Goal: Feedback & Contribution: Leave review/rating

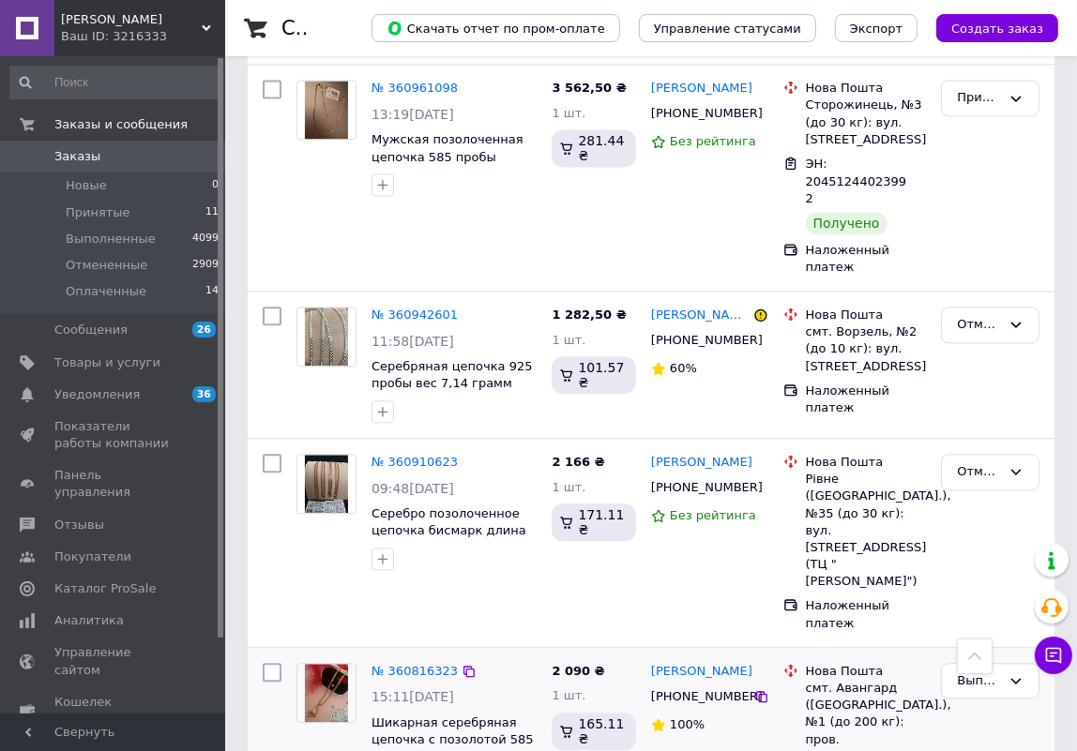
scroll to position [3410, 0]
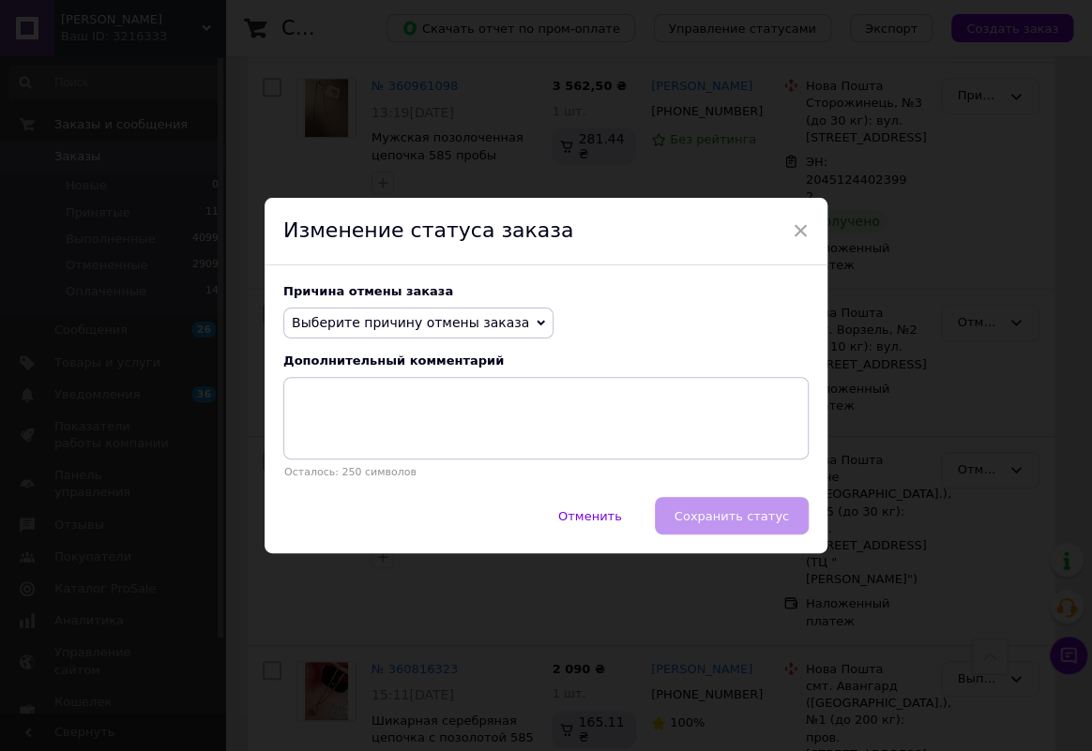
click at [489, 320] on span "Выберите причину отмены заказа" at bounding box center [410, 322] width 237 height 15
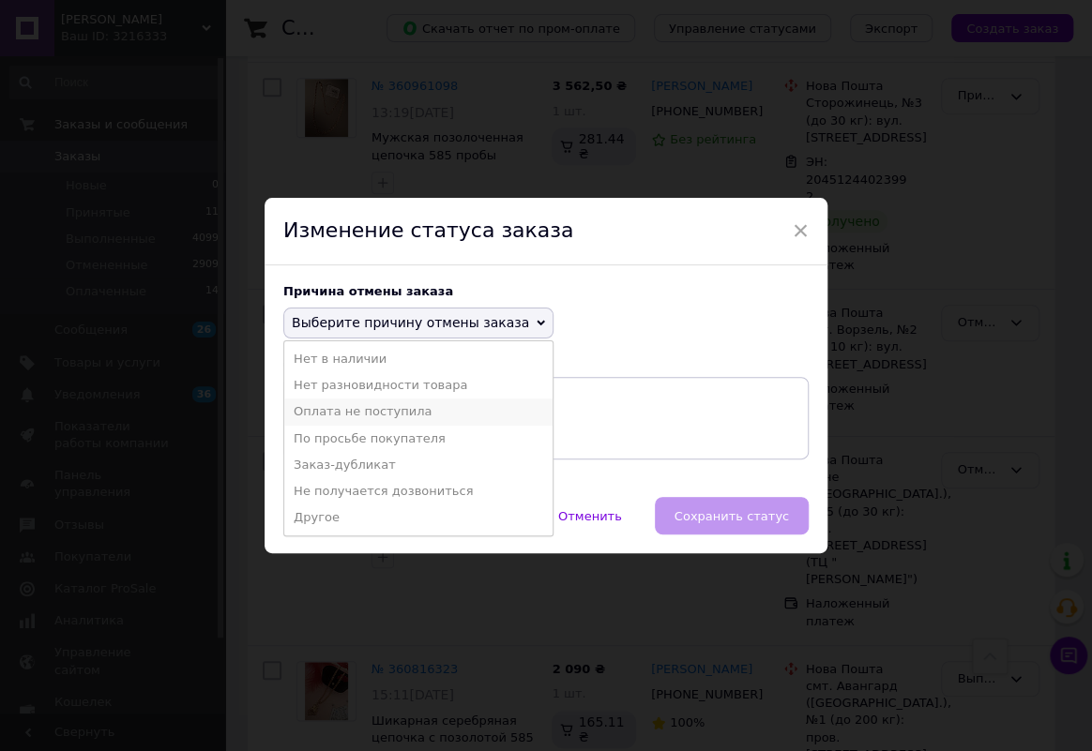
click at [378, 411] on li "Оплата не поступила" at bounding box center [418, 412] width 268 height 26
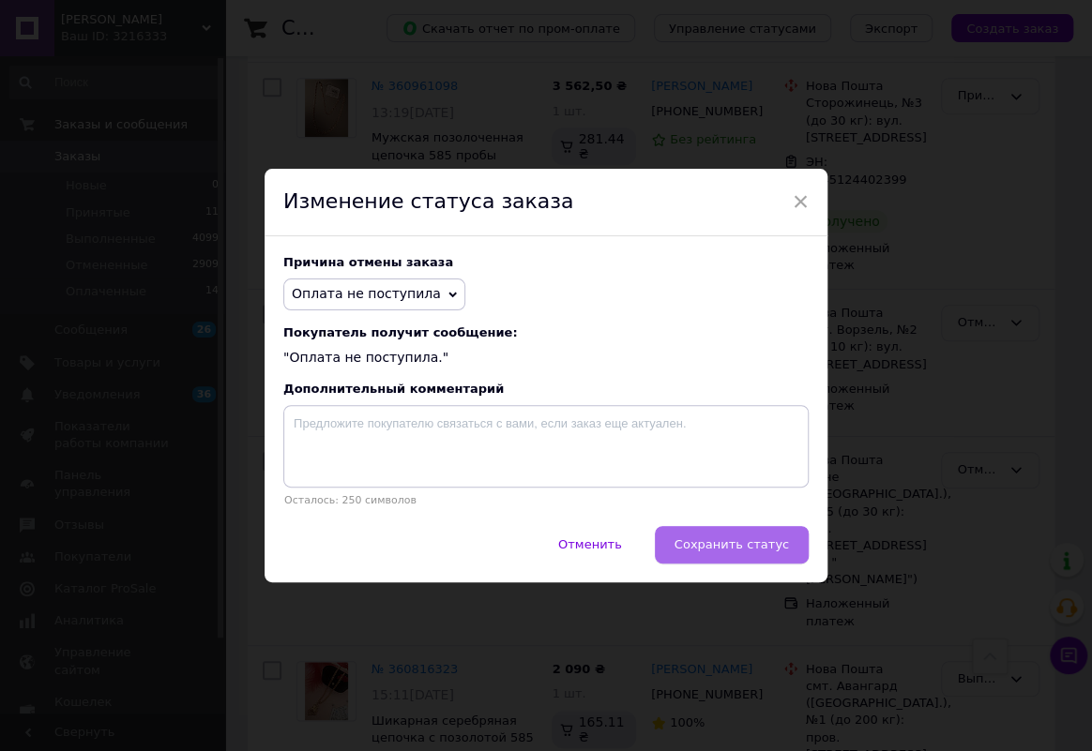
click at [706, 544] on span "Сохранить статус" at bounding box center [731, 544] width 114 height 14
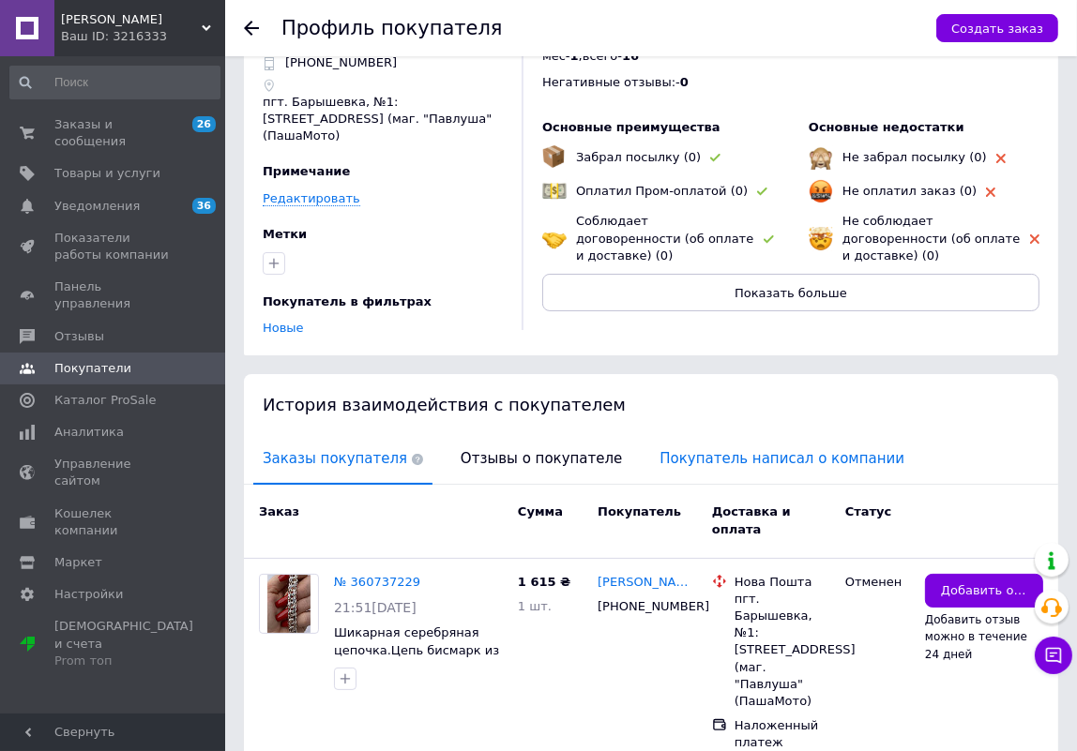
scroll to position [98, 0]
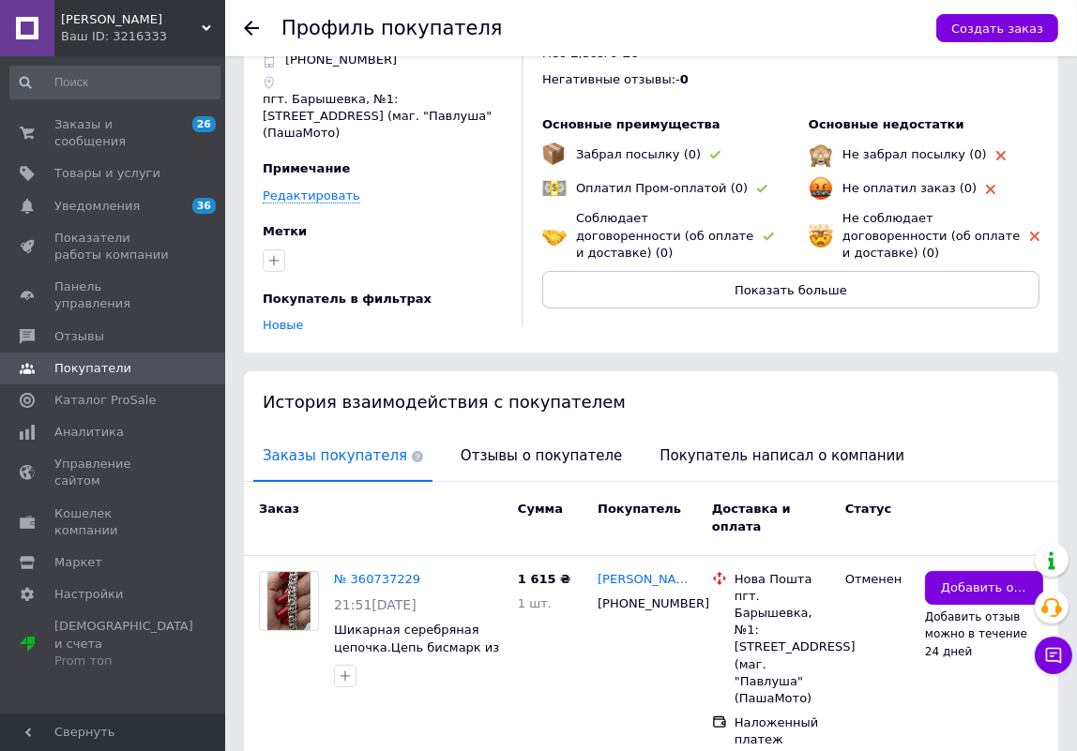
drag, startPoint x: 372, startPoint y: 524, endPoint x: 386, endPoint y: 496, distance: 31.5
click at [372, 572] on link "№ 360737229" at bounding box center [377, 579] width 86 height 14
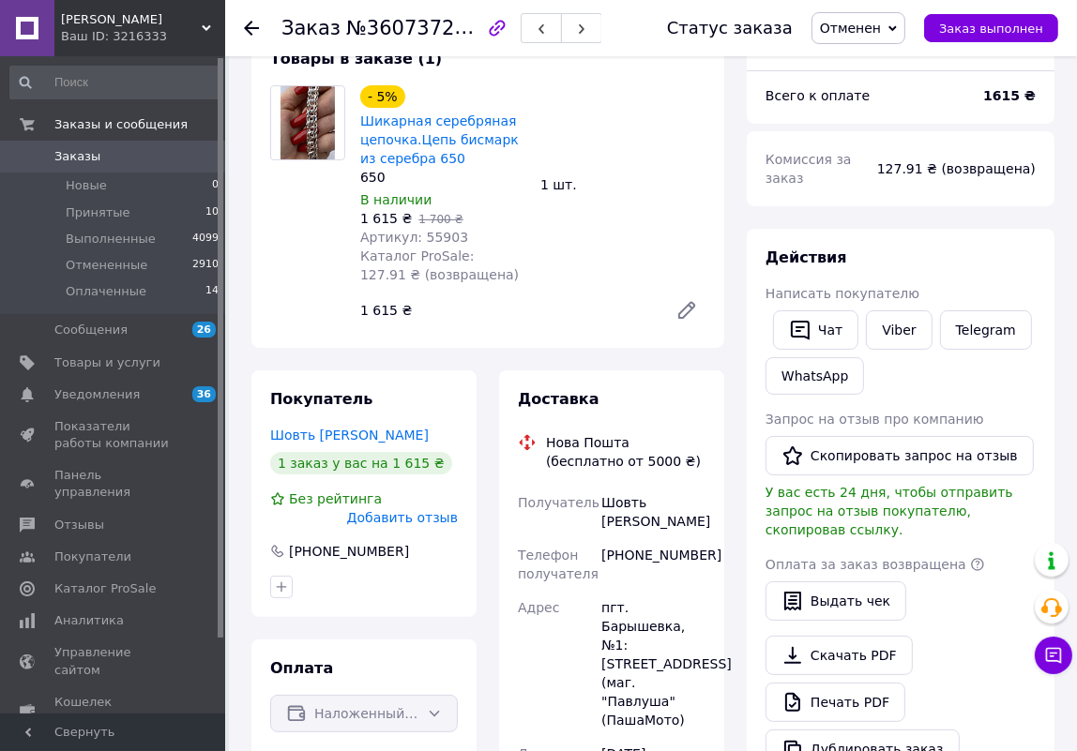
scroll to position [170, 0]
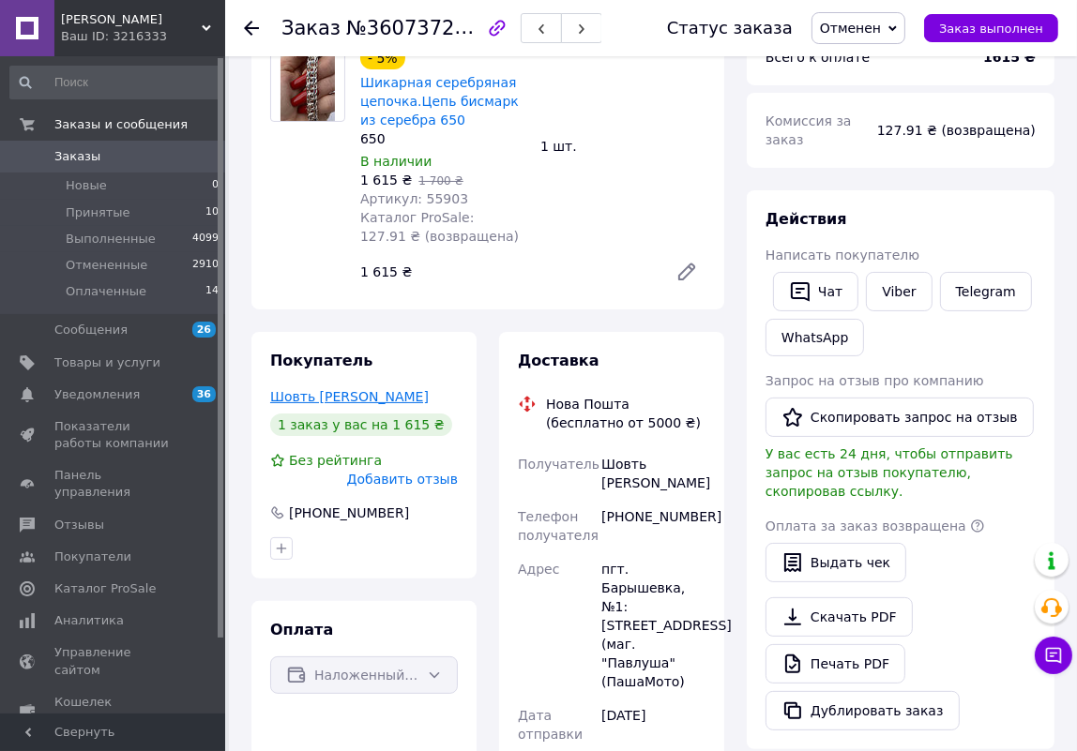
click at [328, 399] on link "Шовть [PERSON_NAME]" at bounding box center [349, 396] width 158 height 15
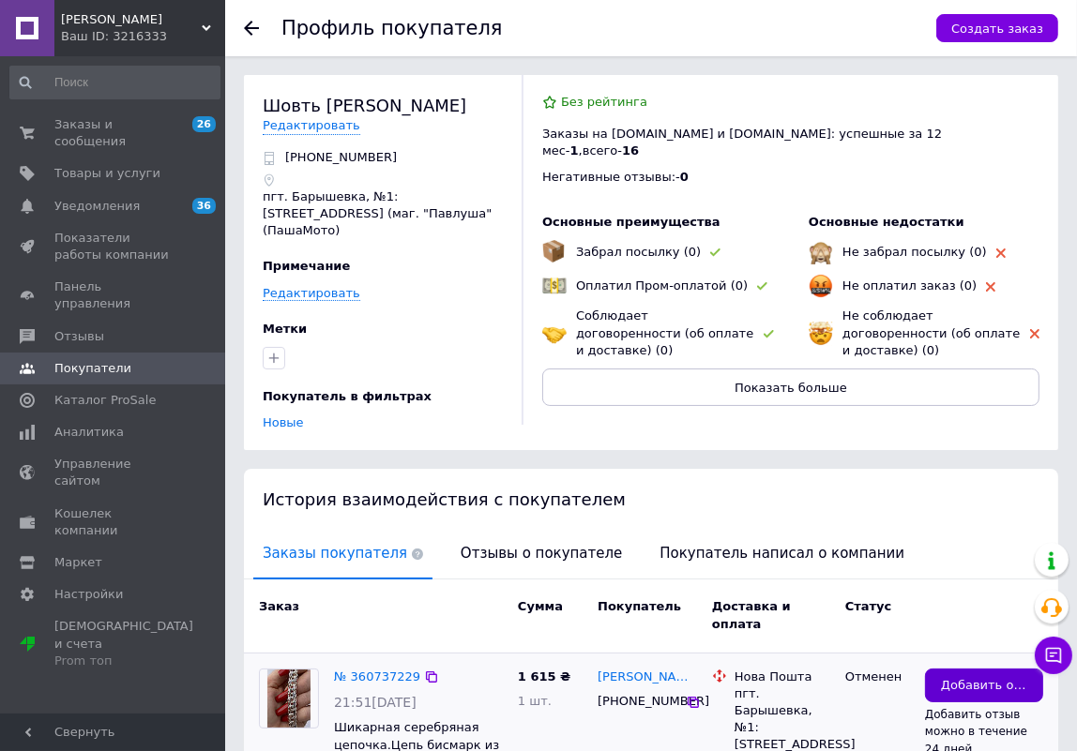
click at [956, 677] on span "Добавить отзыв" at bounding box center [984, 686] width 86 height 18
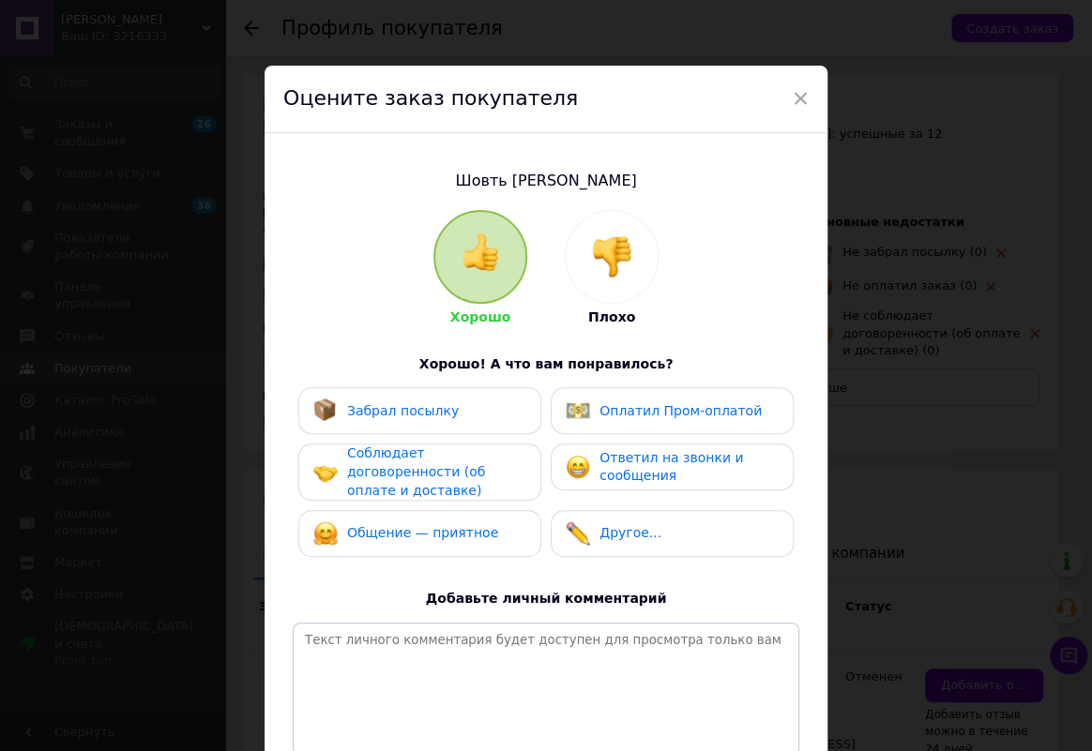
click at [623, 254] on img at bounding box center [611, 256] width 41 height 41
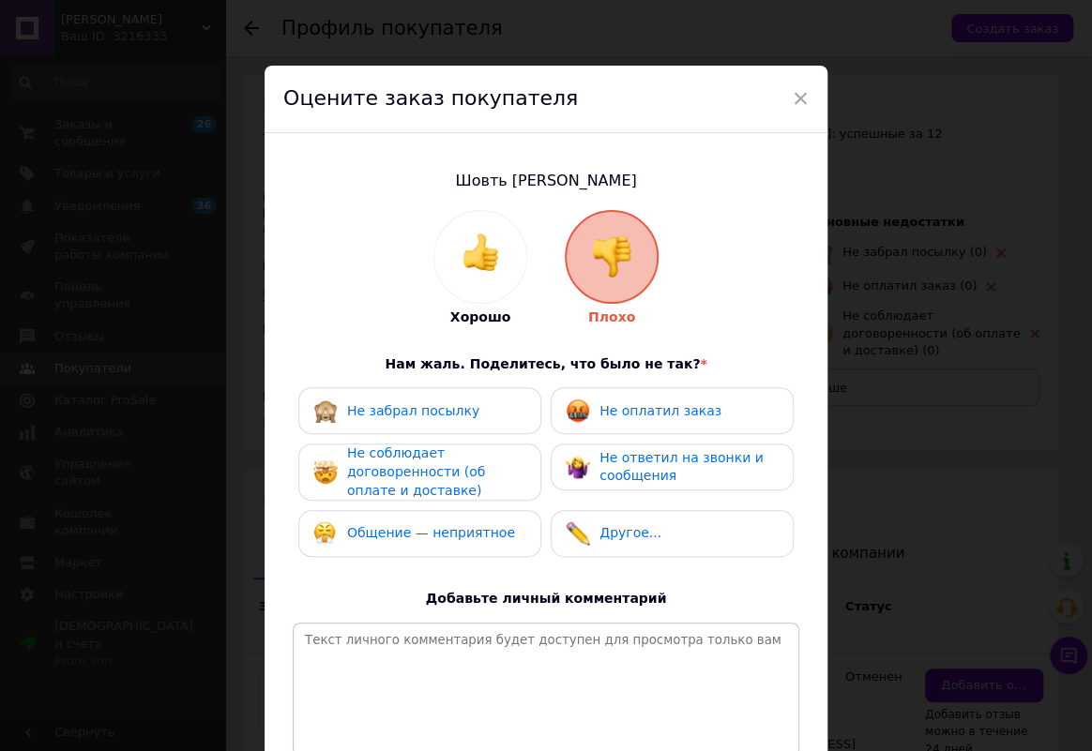
drag, startPoint x: 497, startPoint y: 535, endPoint x: 462, endPoint y: 473, distance: 71.8
click at [486, 512] on div "Общение — неприятное" at bounding box center [419, 533] width 243 height 47
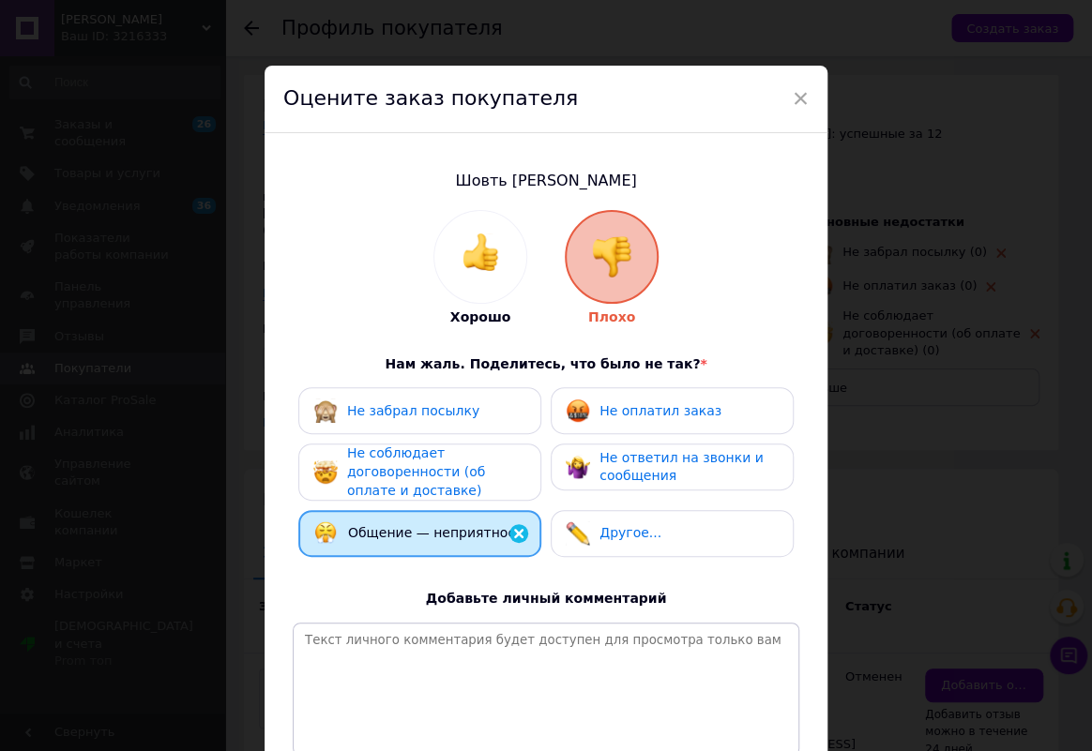
click at [463, 471] on span "Не соблюдает договоренности (об оплате и доставке)" at bounding box center [416, 471] width 138 height 52
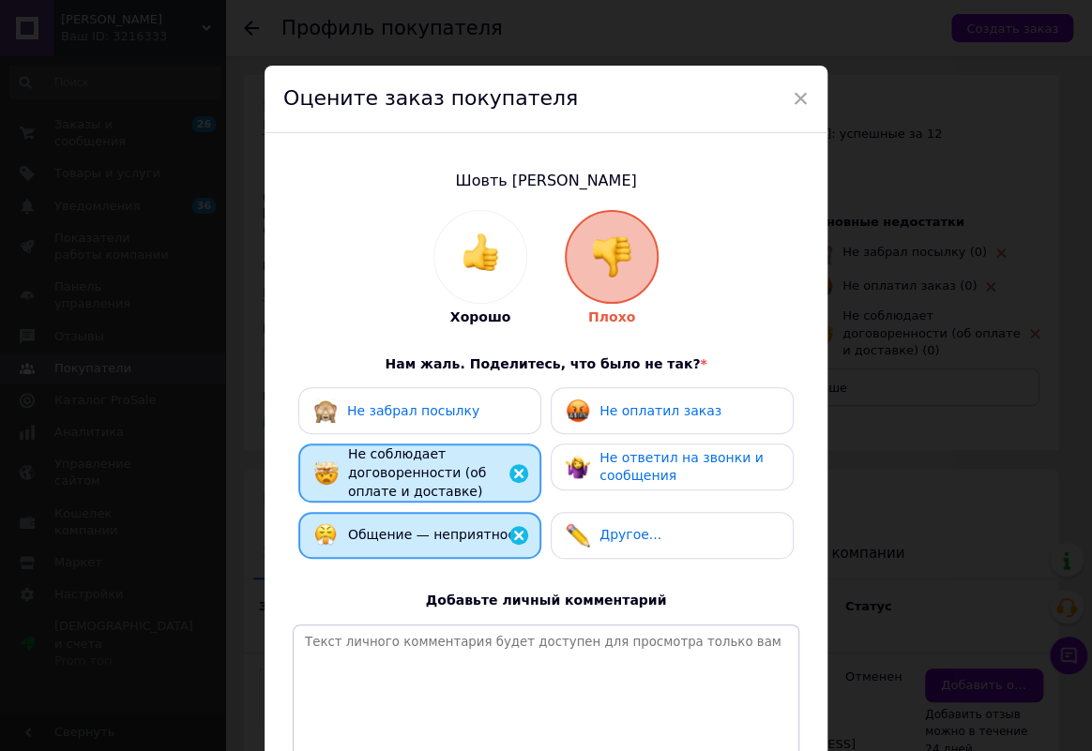
click at [449, 418] on span "Не забрал посылку" at bounding box center [413, 410] width 132 height 15
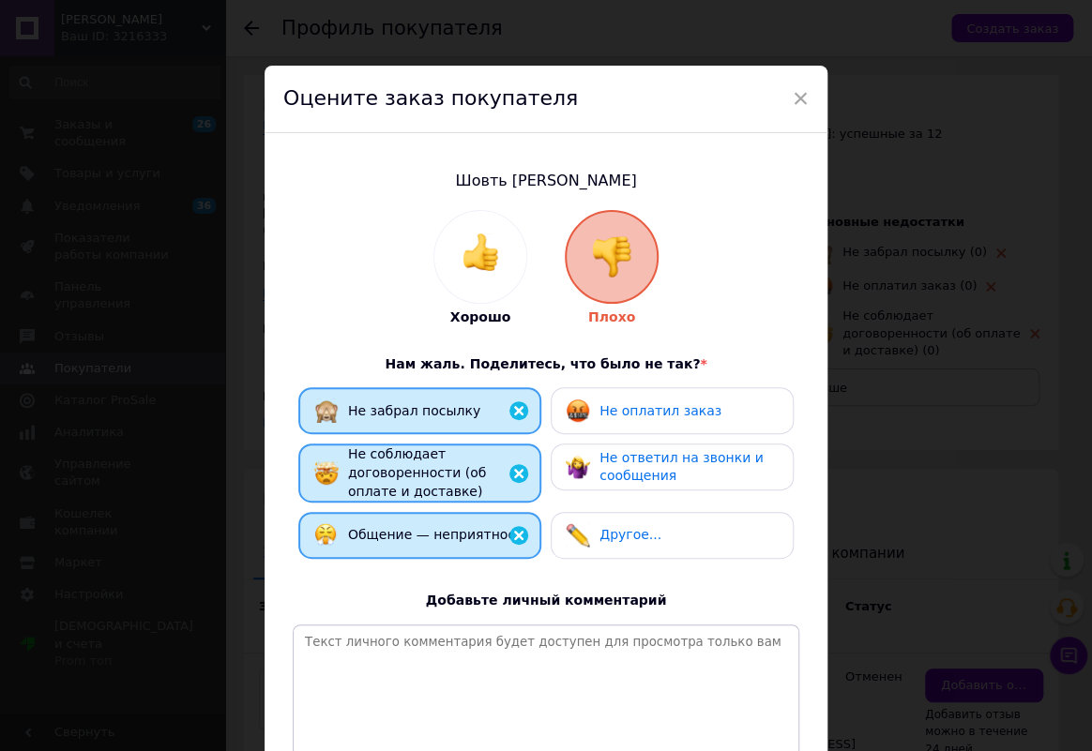
click at [508, 404] on img at bounding box center [518, 410] width 23 height 23
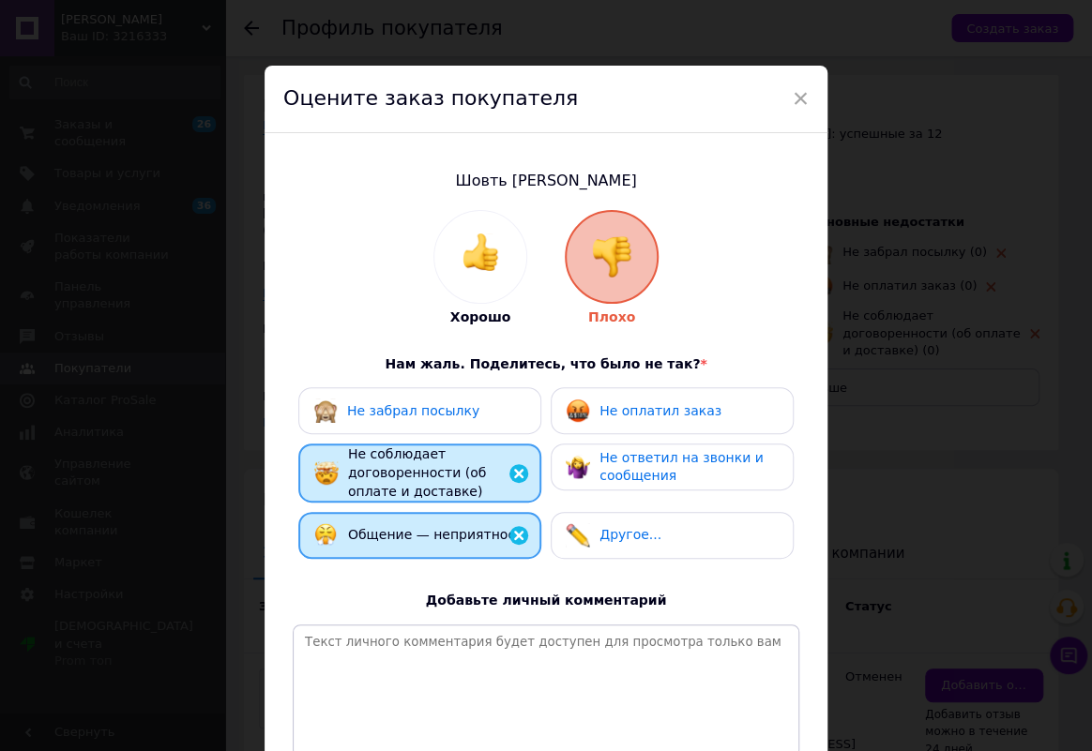
click at [639, 425] on div "Не оплатил заказ" at bounding box center [671, 410] width 243 height 47
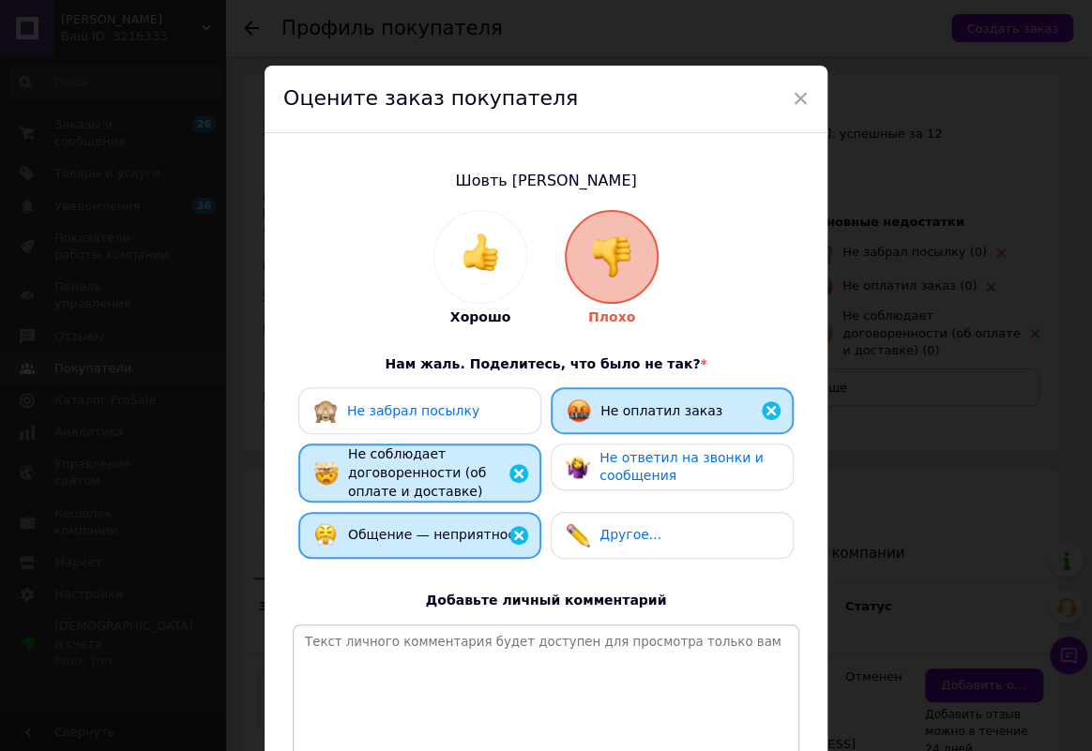
drag, startPoint x: 640, startPoint y: 475, endPoint x: 640, endPoint y: 492, distance: 16.9
click at [640, 479] on span "Не ответил на звонки и сообщения" at bounding box center [681, 467] width 164 height 34
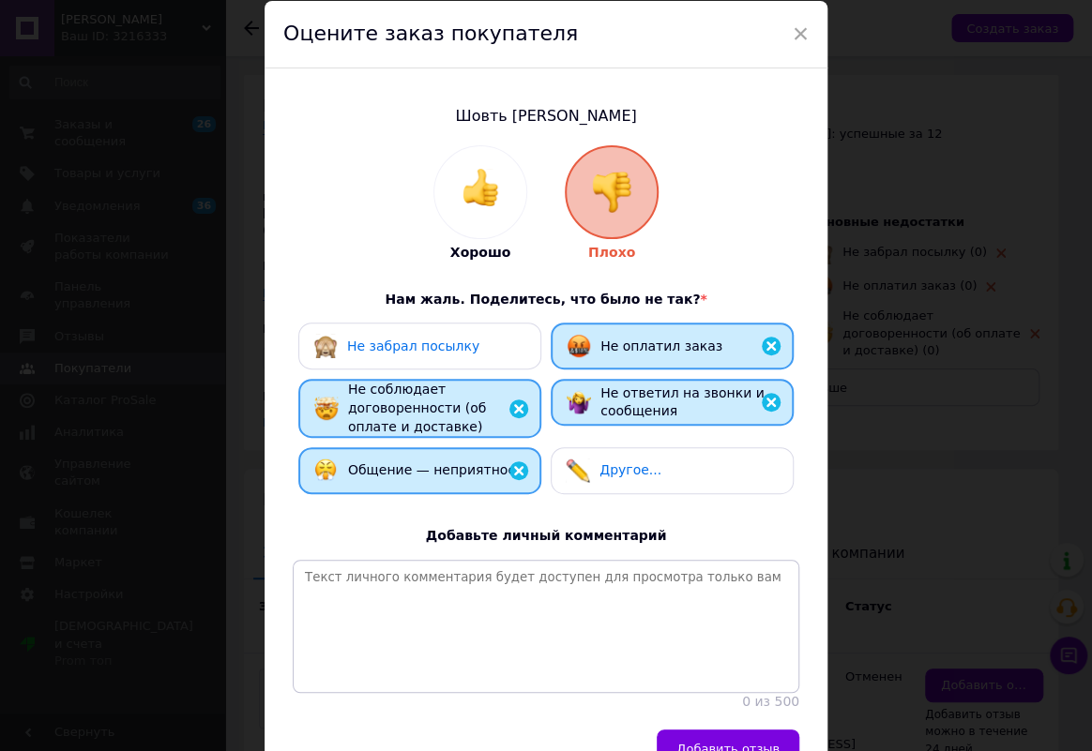
scroll to position [188, 0]
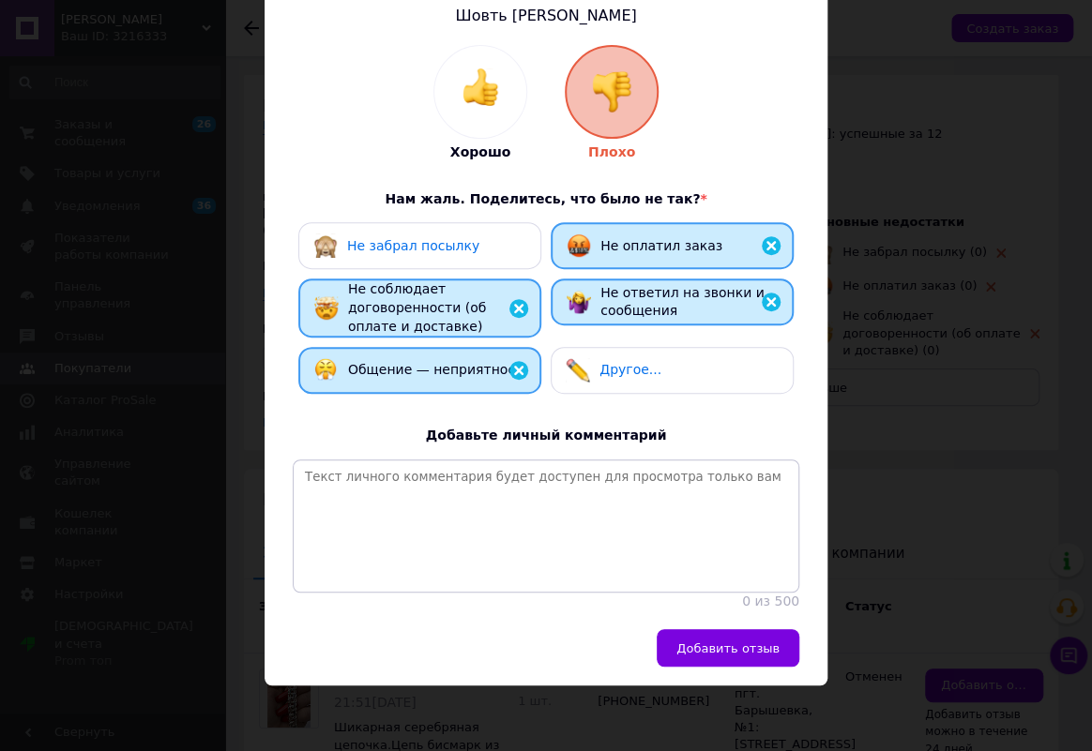
click at [757, 642] on span "Добавить отзыв" at bounding box center [727, 648] width 103 height 14
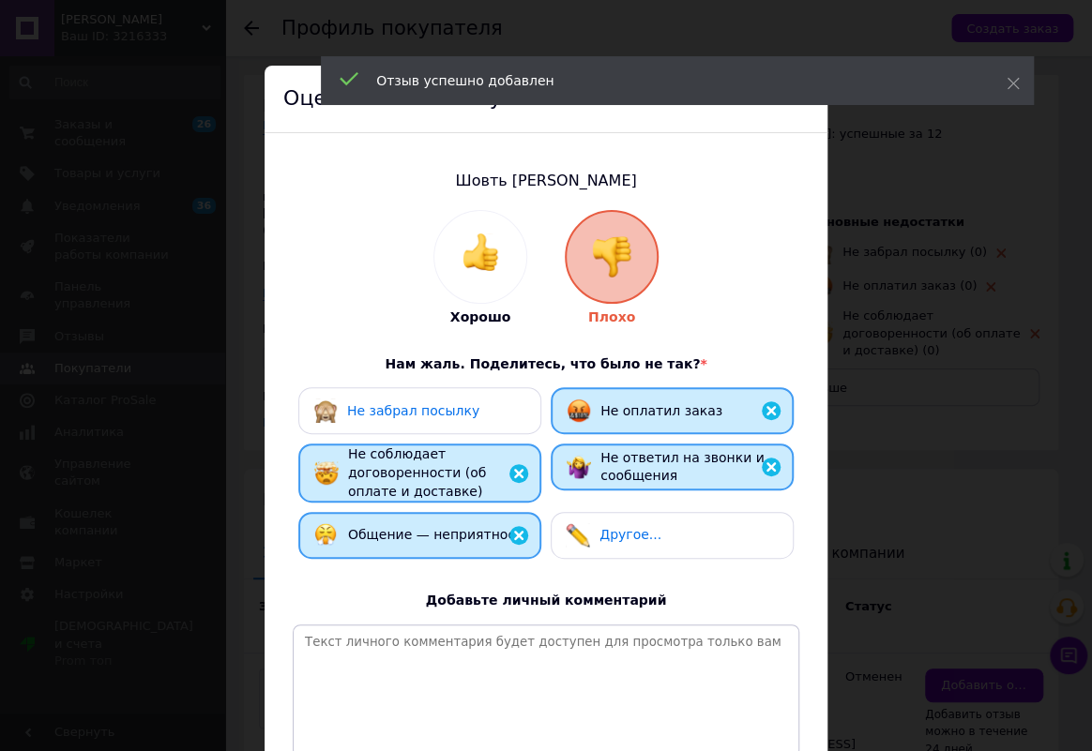
scroll to position [0, 0]
click at [1017, 84] on icon at bounding box center [1012, 83] width 13 height 13
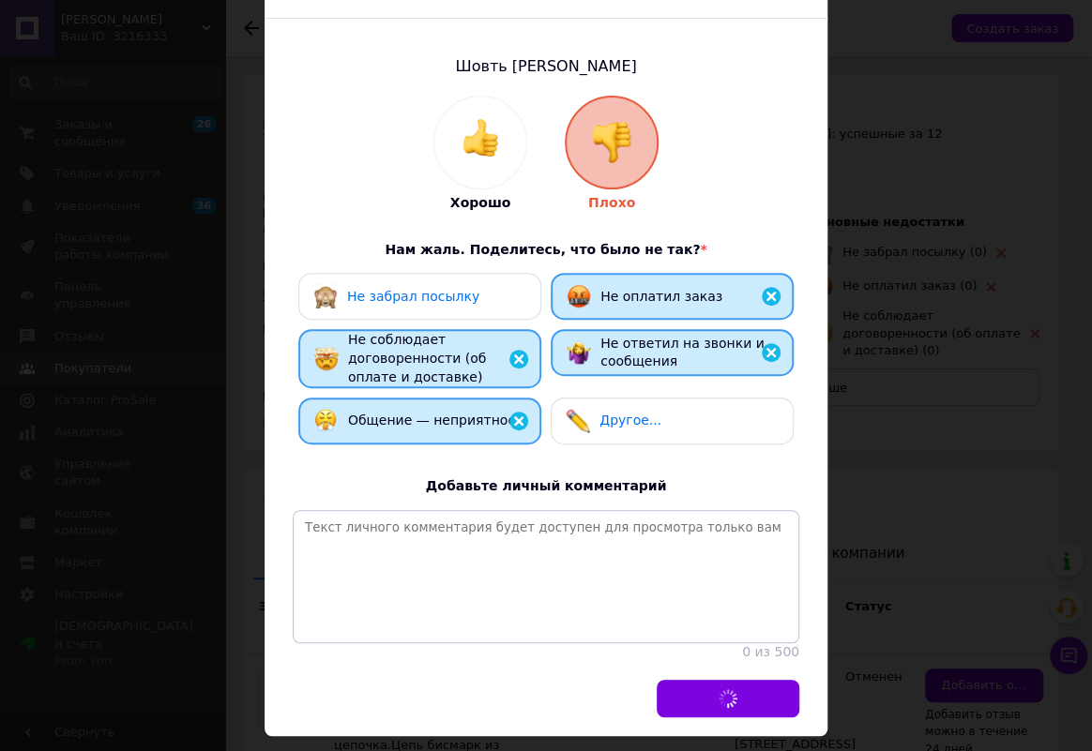
scroll to position [188, 0]
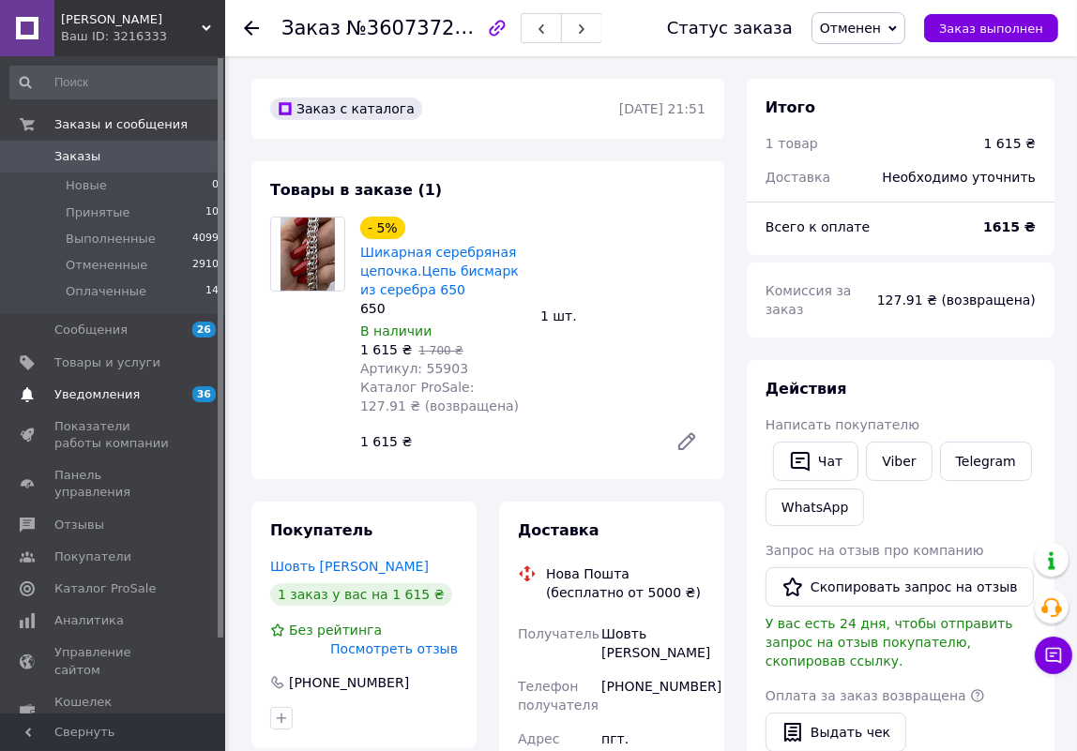
click at [92, 393] on span "Уведомления" at bounding box center [96, 394] width 85 height 17
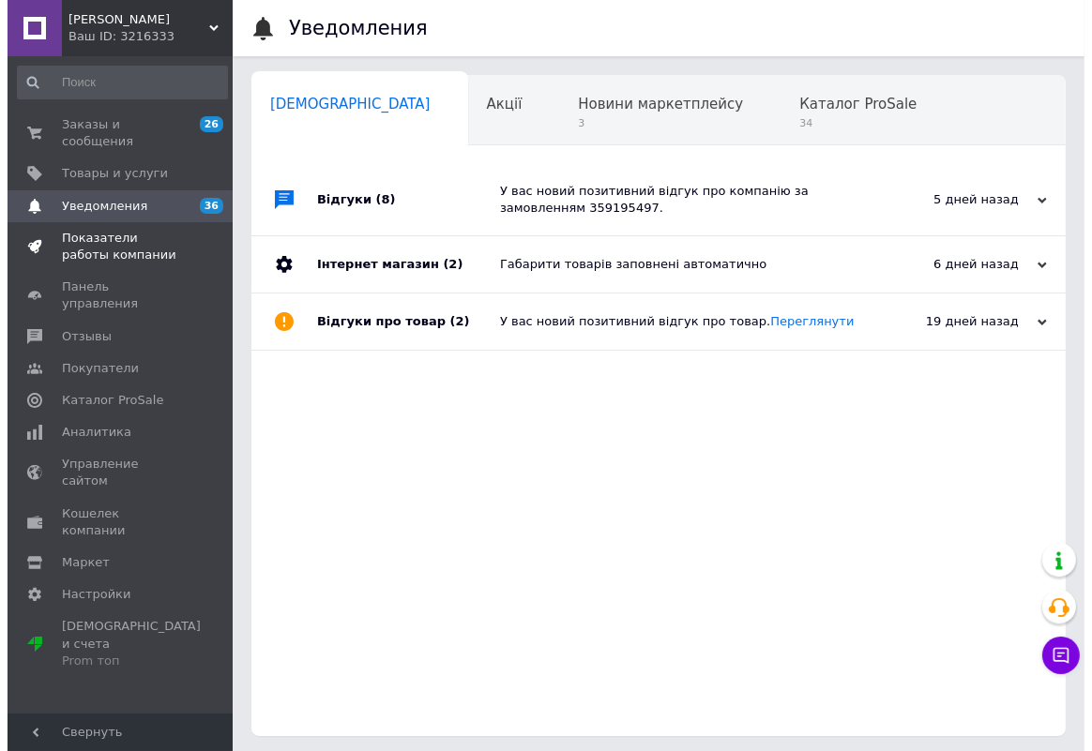
scroll to position [0, 9]
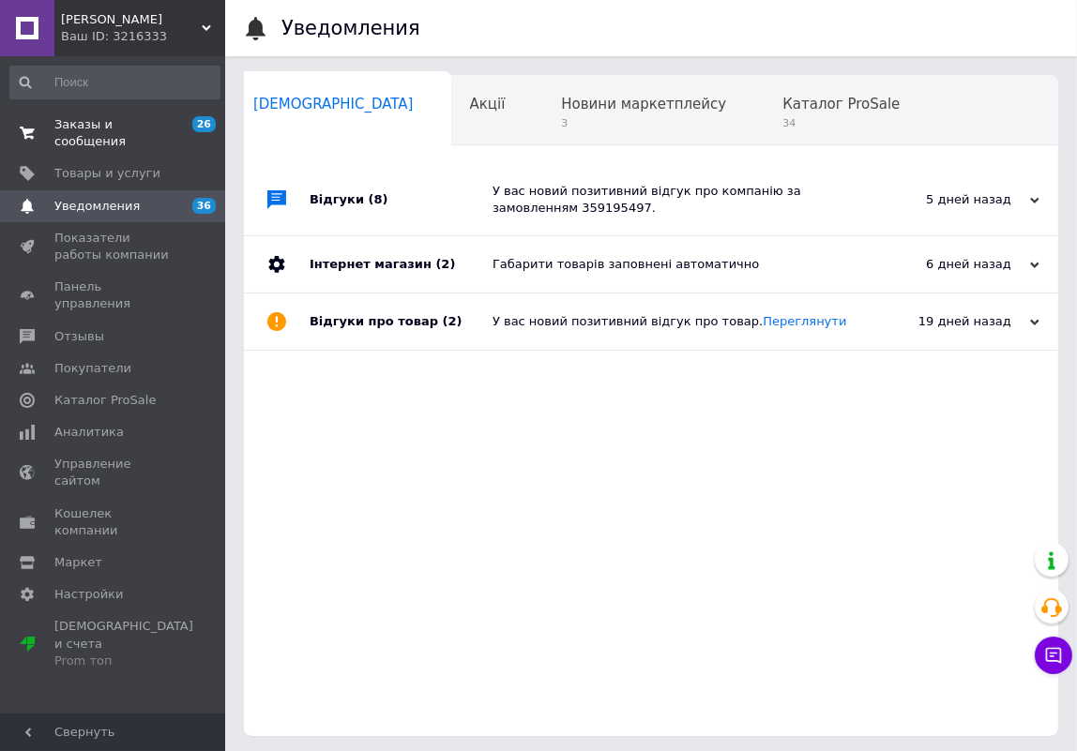
click at [135, 128] on span "Заказы и сообщения" at bounding box center [113, 133] width 119 height 34
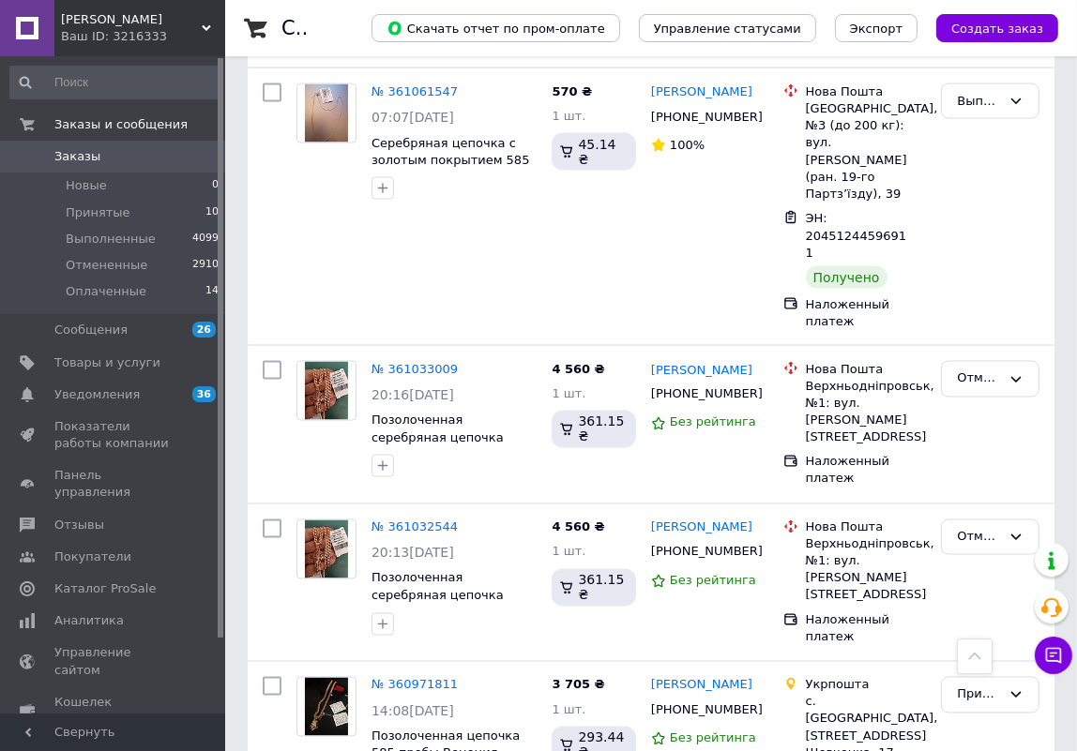
scroll to position [2606, 0]
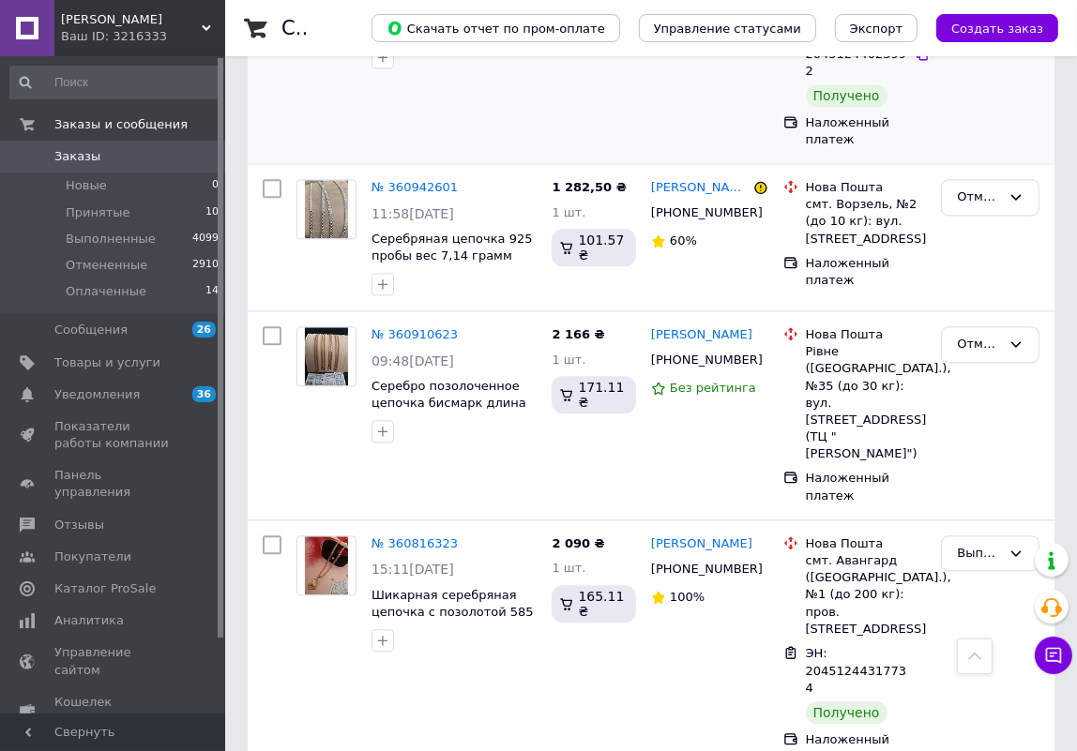
scroll to position [3288, 0]
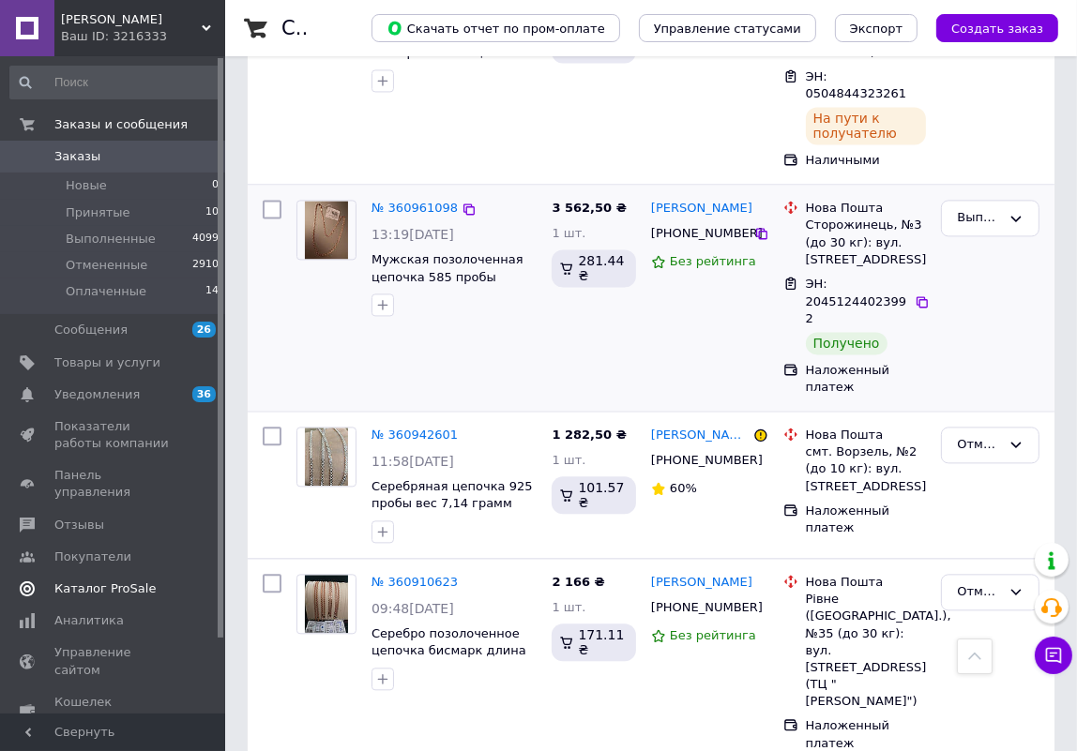
click at [91, 580] on span "Каталог ProSale" at bounding box center [104, 588] width 101 height 17
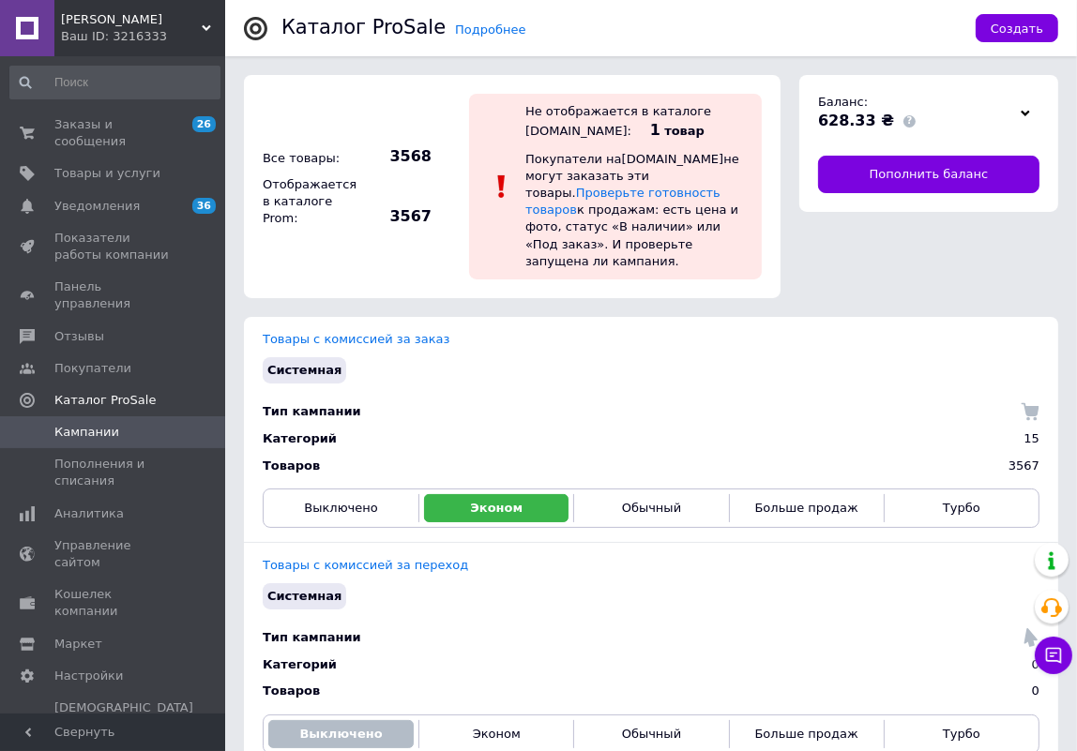
click at [1027, 112] on icon at bounding box center [1024, 113] width 9 height 9
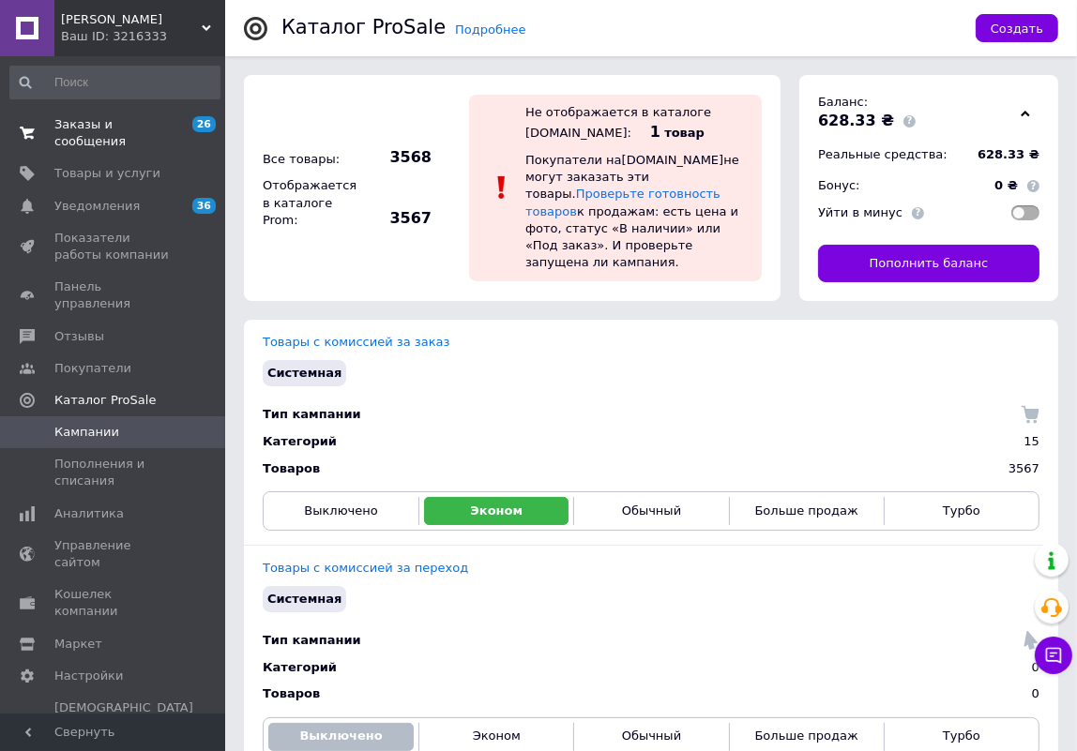
click at [156, 131] on span "Заказы и сообщения" at bounding box center [113, 133] width 119 height 34
